Goal: Navigation & Orientation: Find specific page/section

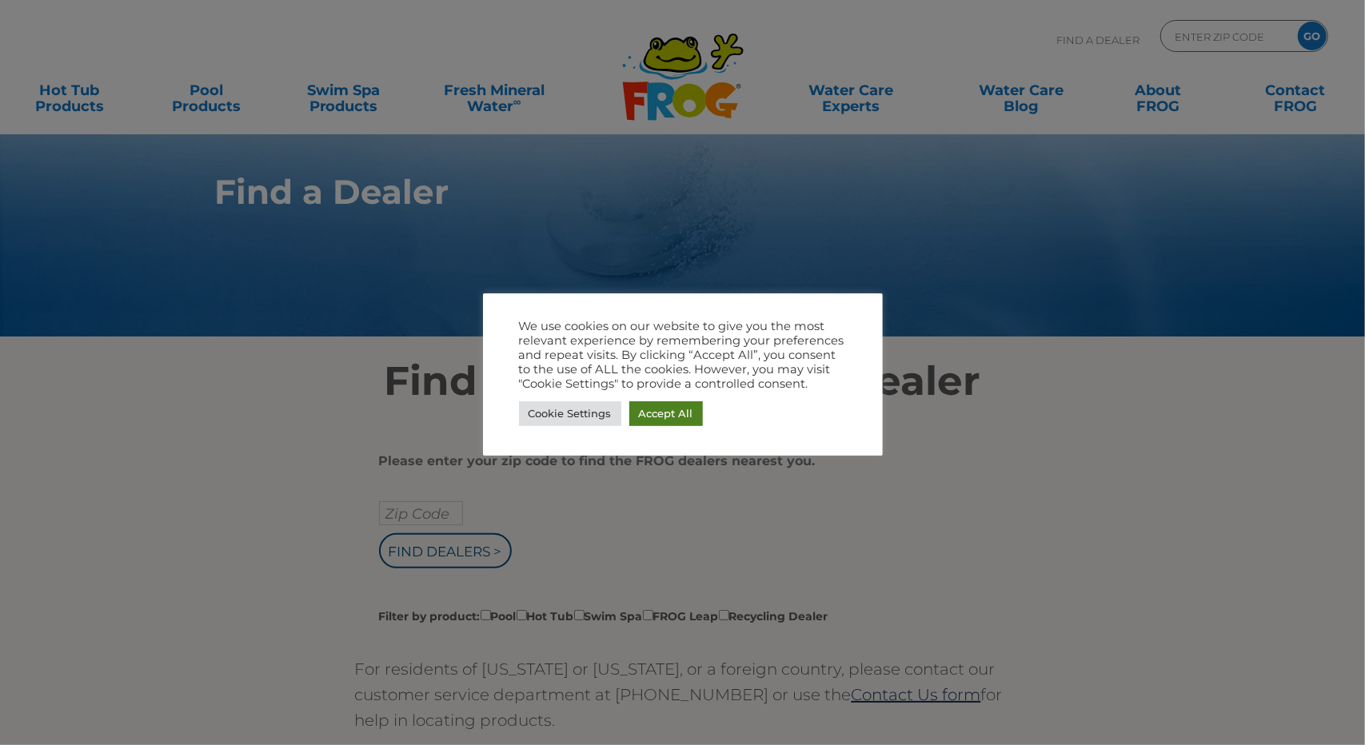
drag, startPoint x: 666, startPoint y: 410, endPoint x: 685, endPoint y: 394, distance: 25.0
click at [666, 409] on link "Accept All" at bounding box center [666, 413] width 74 height 25
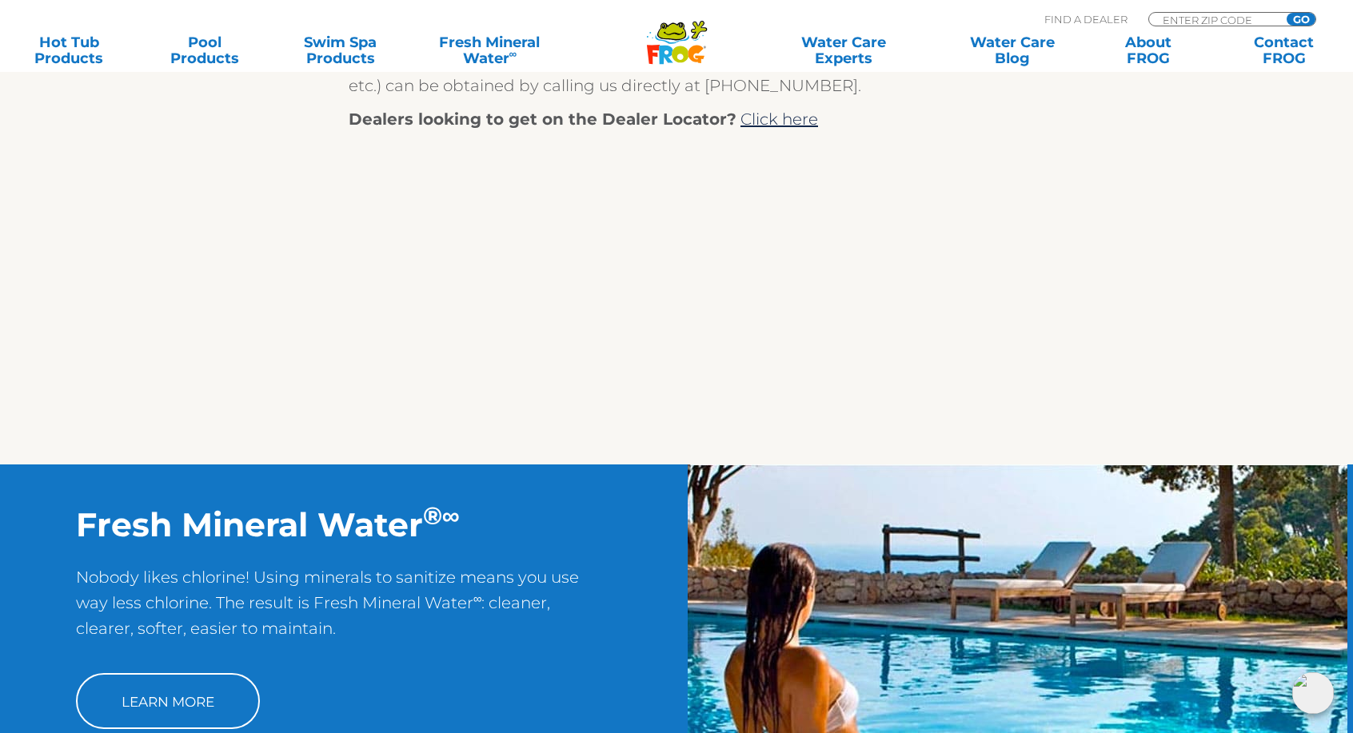
scroll to position [880, 0]
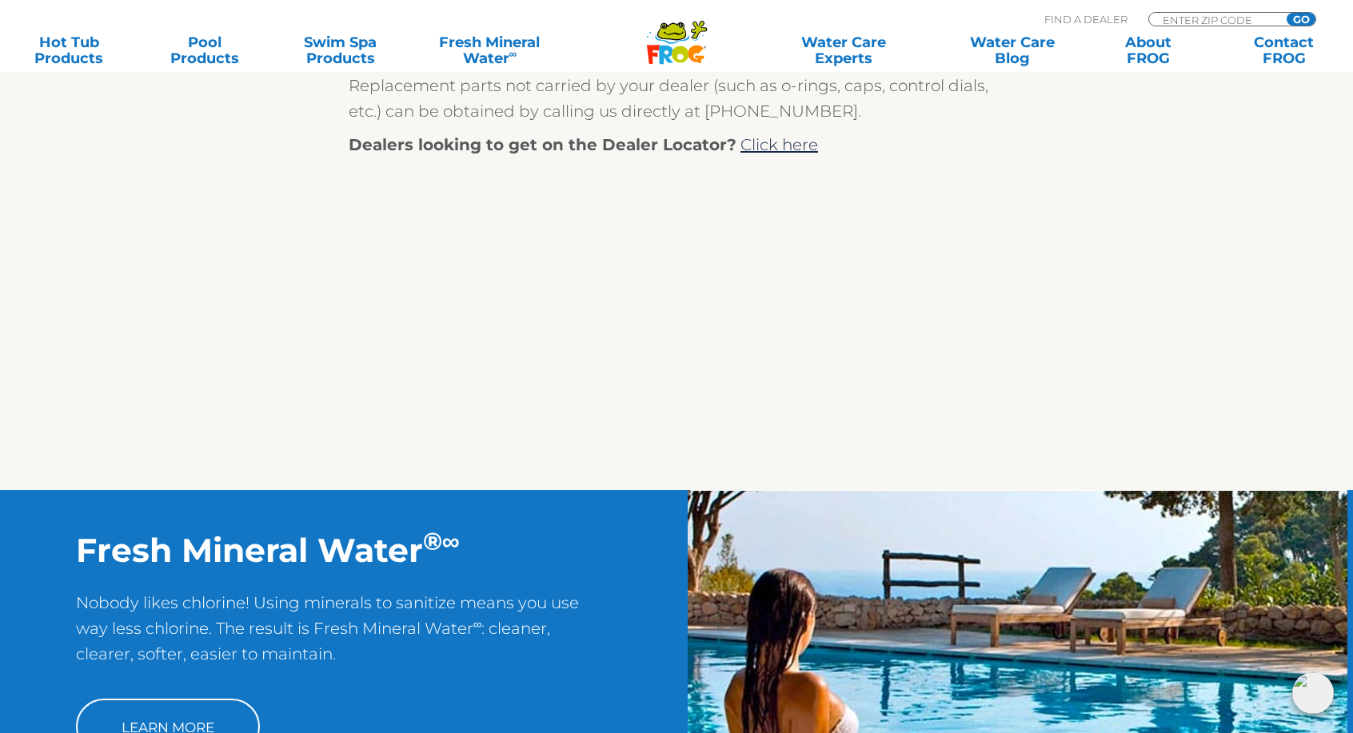
click at [221, 70] on div ".st130{clip-path:url(#SVGID_2_);fill-rule:evenodd;clip-rule:evenodd;fill:#C3CC0…" at bounding box center [676, 36] width 1353 height 72
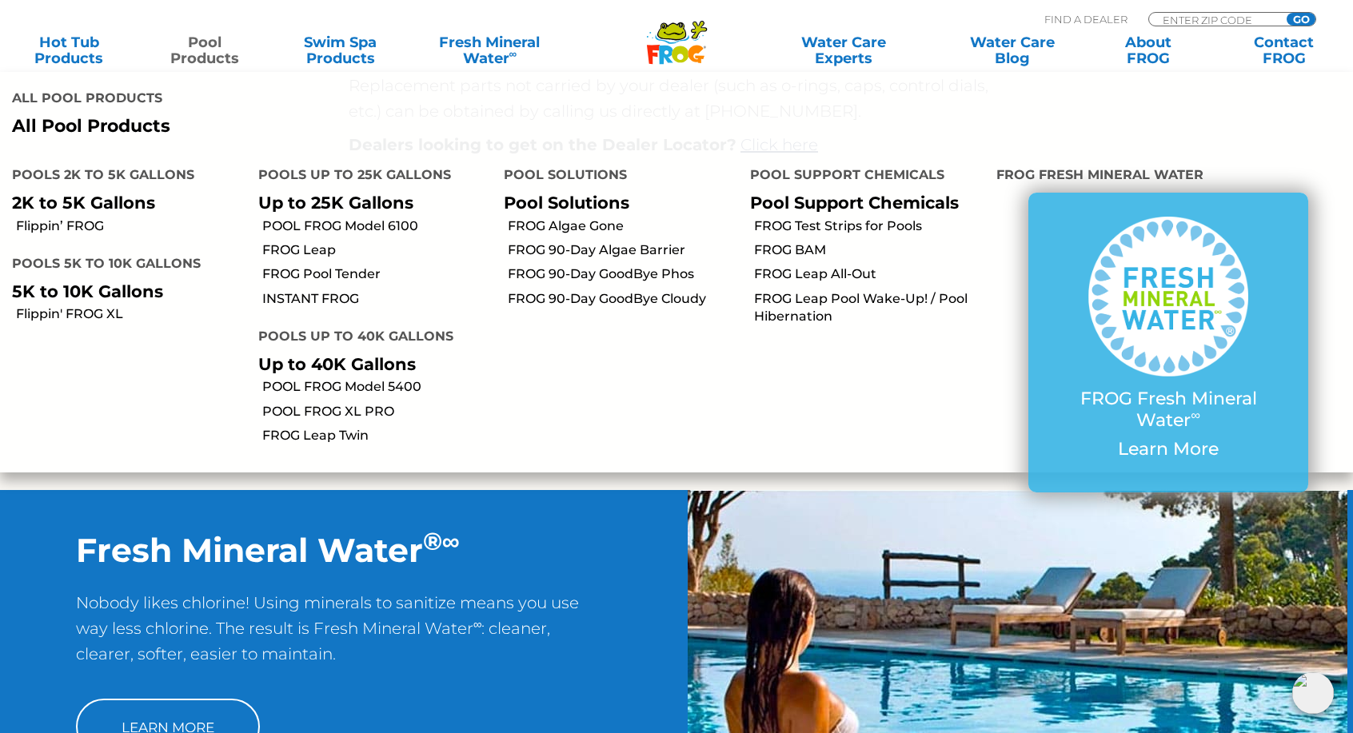
click at [218, 60] on link "Pool Products" at bounding box center [205, 50] width 106 height 32
